Goal: Task Accomplishment & Management: Manage account settings

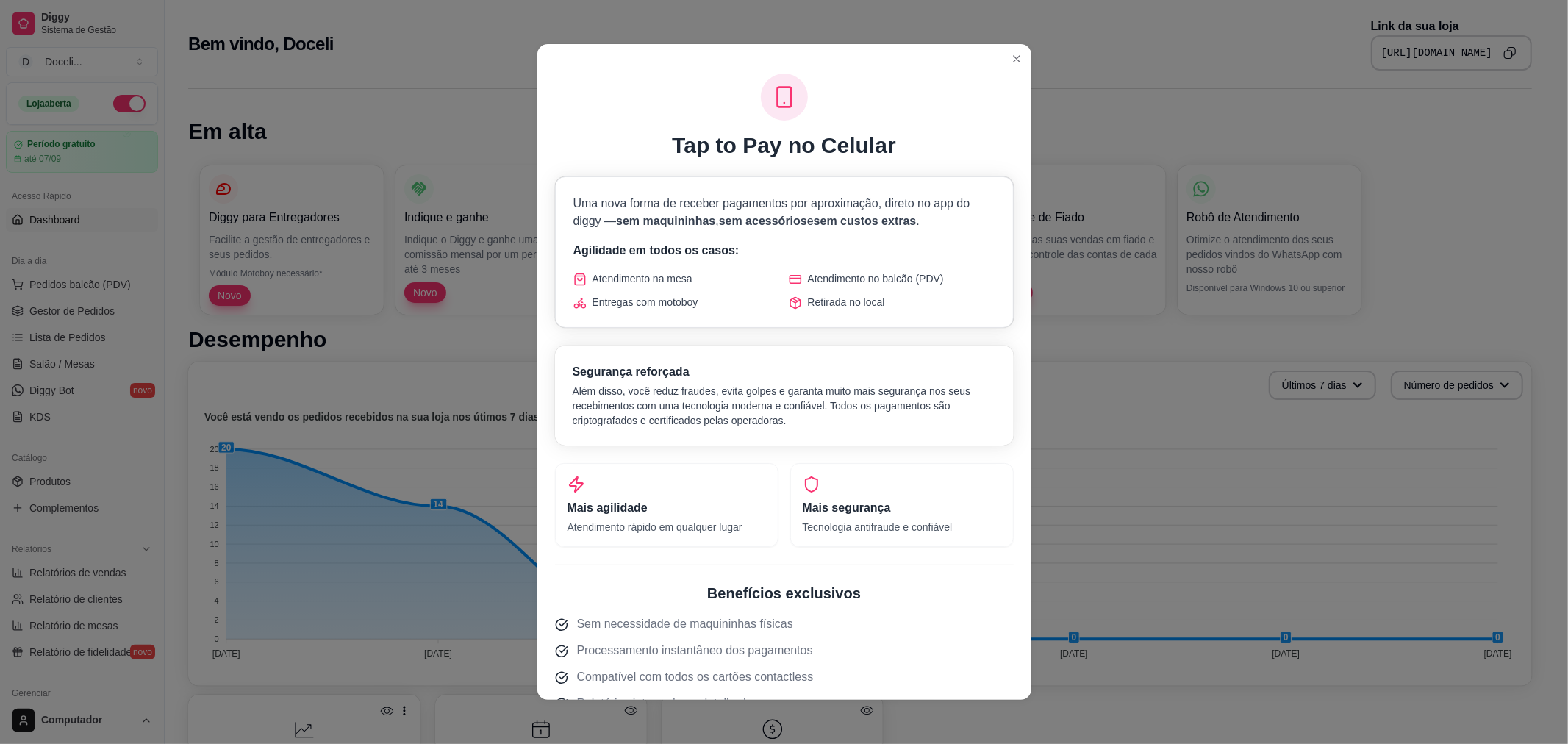
click at [1022, 63] on header at bounding box center [784, 55] width 494 height 23
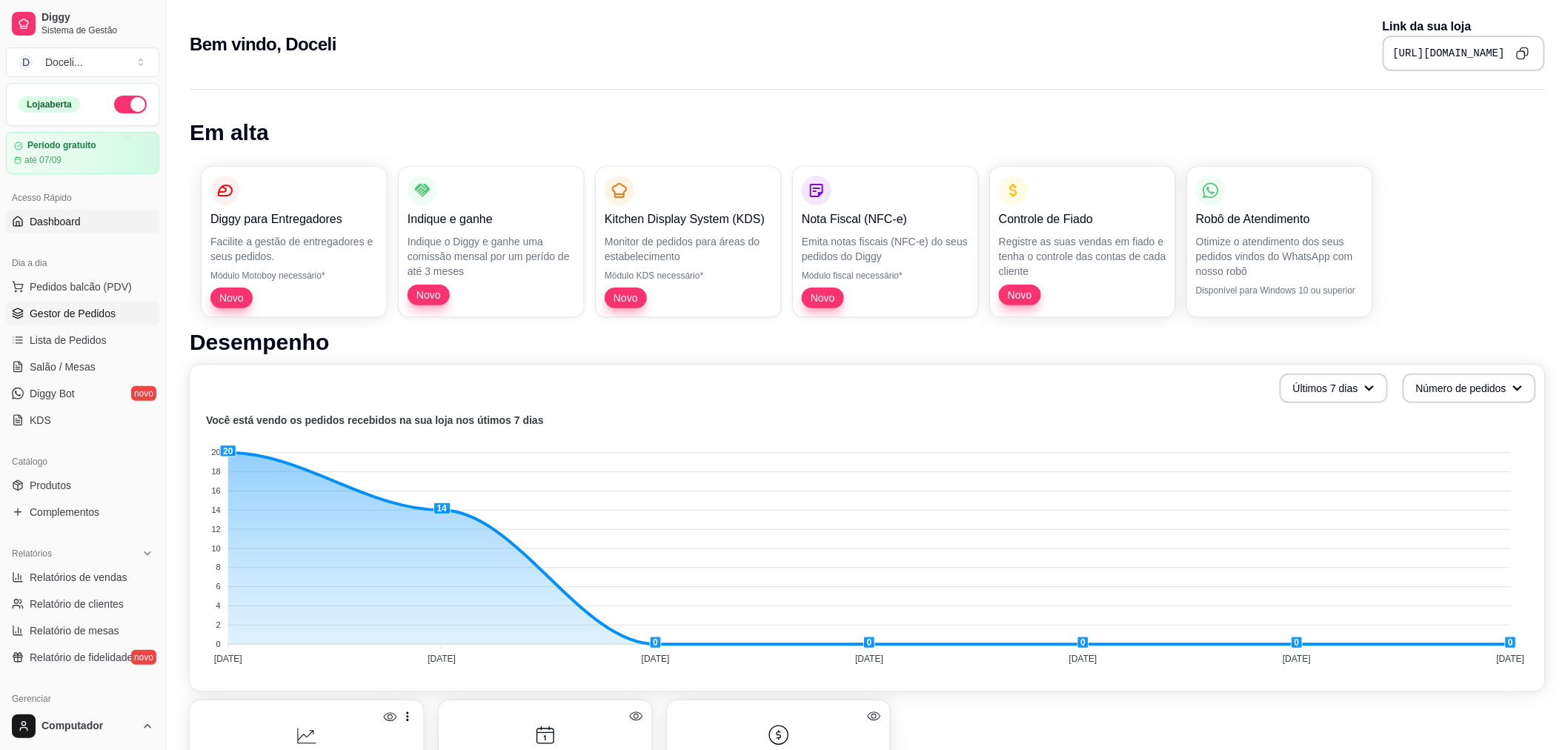
click at [69, 309] on span "Gestor de Pedidos" at bounding box center [73, 314] width 86 height 15
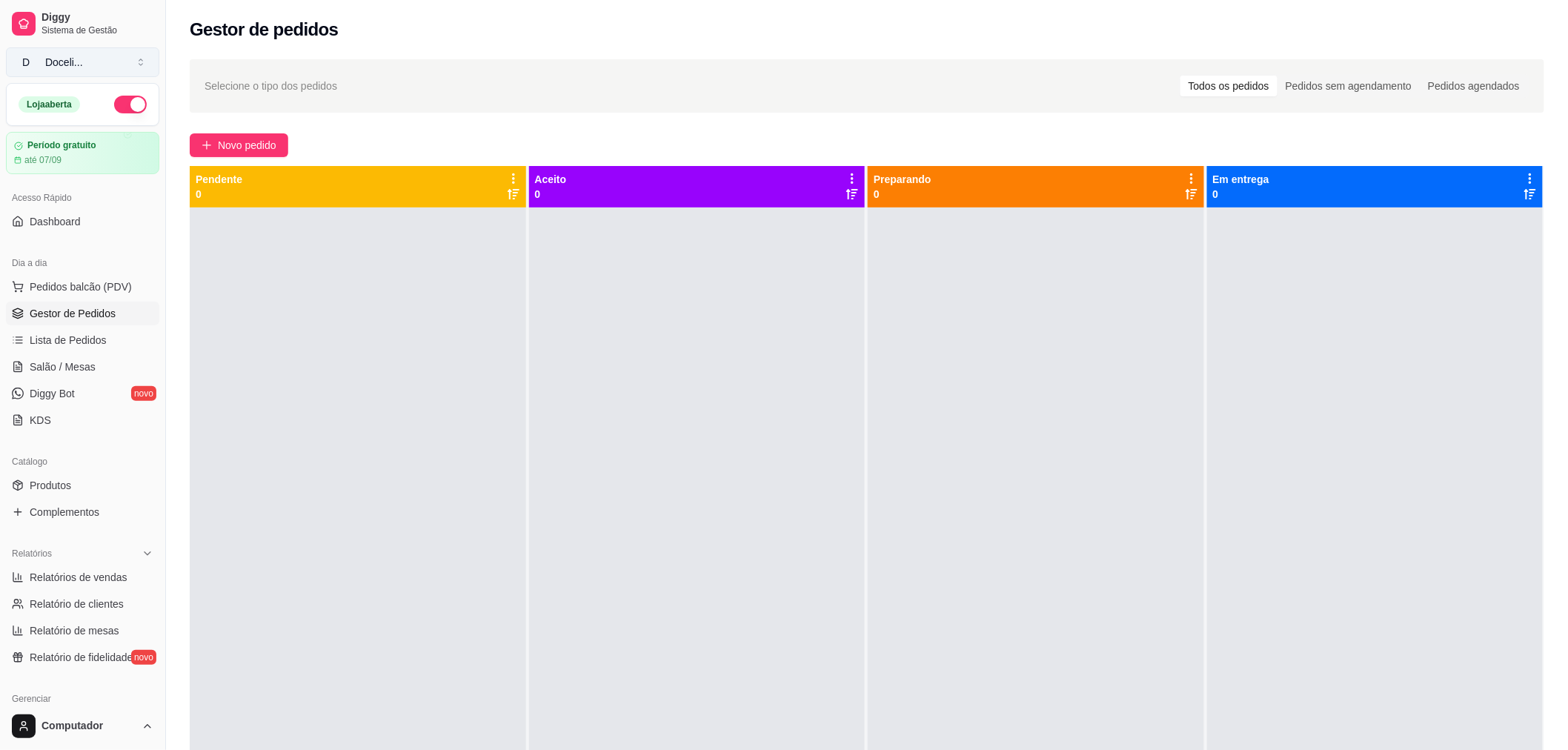
click at [95, 53] on button "D Doceli ..." at bounding box center [83, 63] width 153 height 30
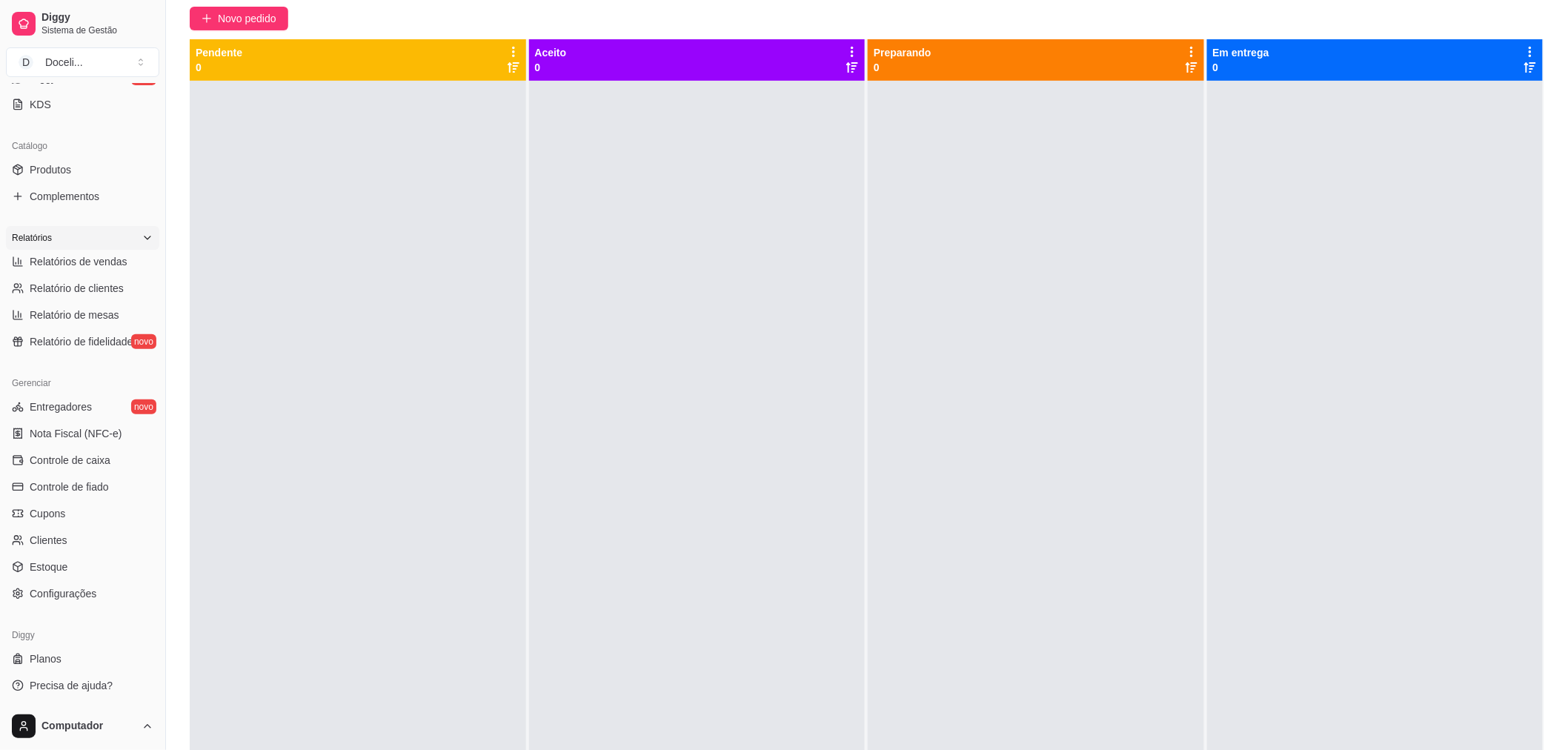
scroll to position [226, 0]
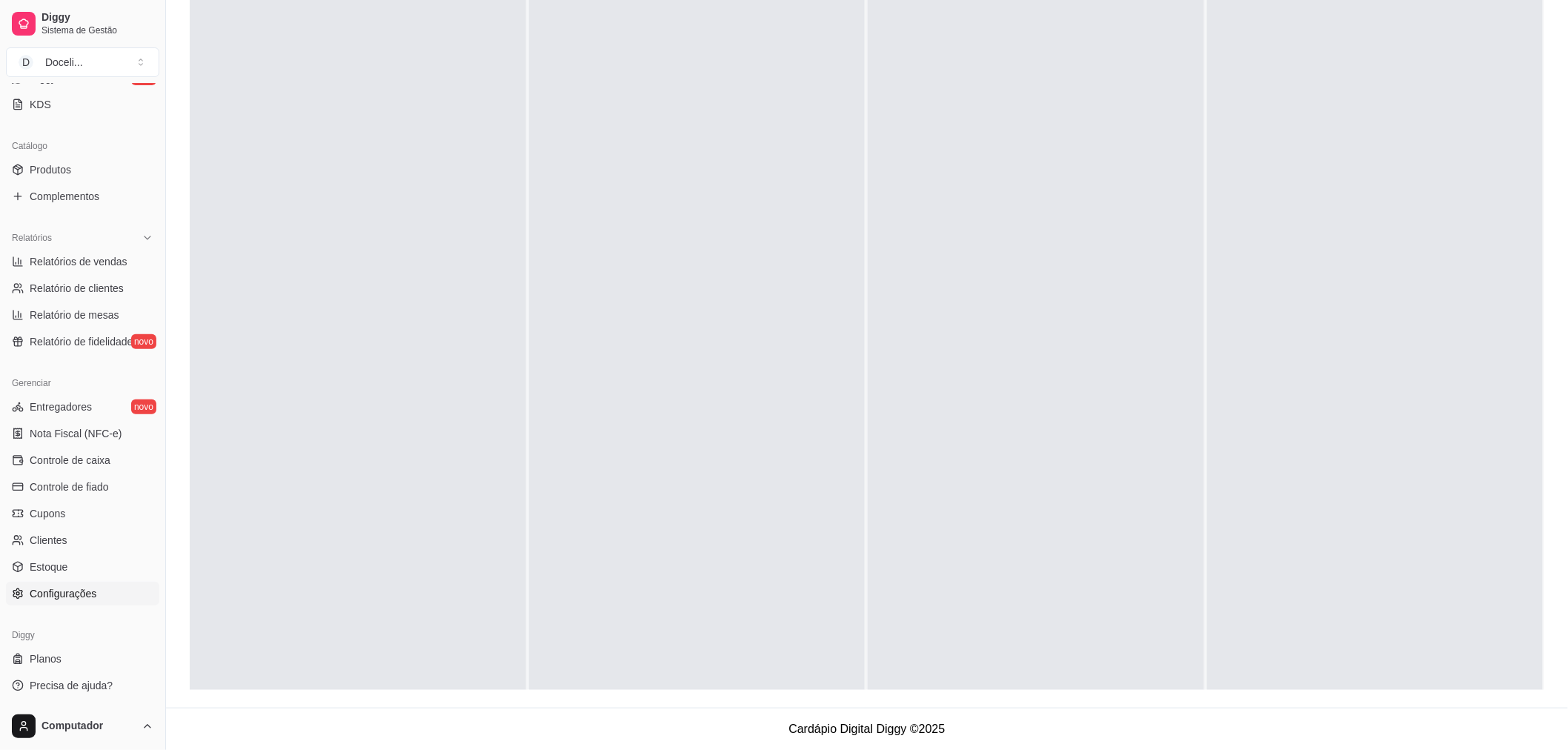
click at [75, 591] on span "Configurações" at bounding box center [63, 594] width 67 height 15
